Goal: Entertainment & Leisure: Consume media (video, audio)

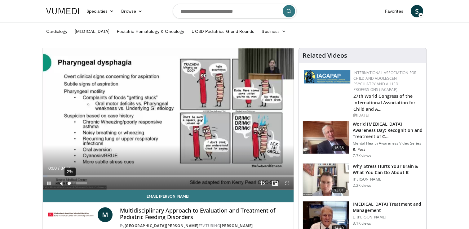
click at [69, 182] on div "Volume Level" at bounding box center [69, 183] width 0 height 2
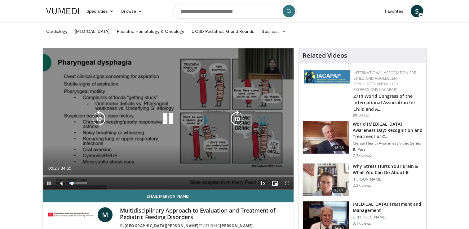
click at [72, 183] on video-js "**********" at bounding box center [168, 119] width 251 height 142
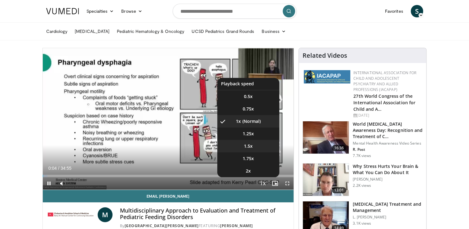
click at [258, 148] on li "1.5x" at bounding box center [248, 146] width 62 height 12
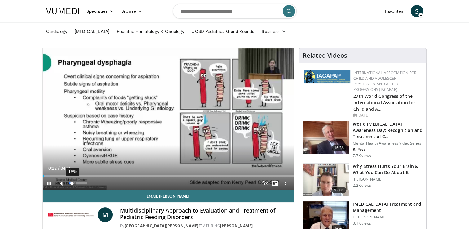
click at [72, 183] on div "Volume Level" at bounding box center [70, 183] width 3 height 2
click at [48, 182] on span "Video Player" at bounding box center [49, 183] width 12 height 12
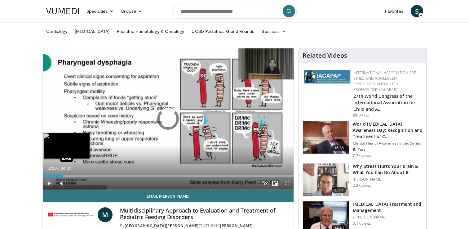
click at [63, 175] on div "02:50" at bounding box center [53, 176] width 20 height 2
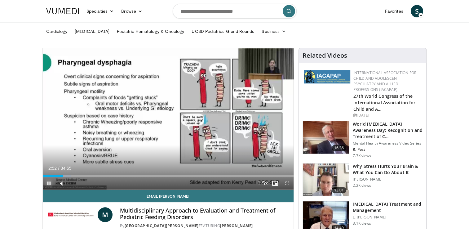
click at [49, 182] on video-js "**********" at bounding box center [168, 119] width 251 height 142
click at [49, 180] on span "Video Player" at bounding box center [49, 183] width 12 height 12
click at [72, 182] on div "Volume Level" at bounding box center [70, 183] width 3 height 2
click at [49, 181] on span "Video Player" at bounding box center [49, 183] width 12 height 12
click at [70, 184] on div "Volume Level" at bounding box center [70, 183] width 3 height 2
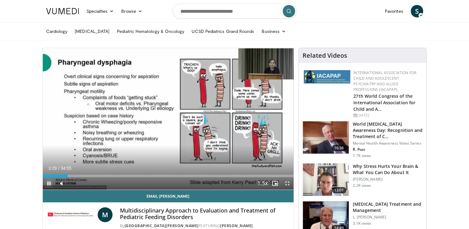
click at [48, 183] on span "Video Player" at bounding box center [49, 183] width 12 height 12
click at [48, 182] on span "Video Player" at bounding box center [49, 183] width 12 height 12
click at [51, 182] on span "Video Player" at bounding box center [49, 183] width 12 height 12
click at [73, 183] on div "21%" at bounding box center [78, 183] width 18 height 2
